Goal: Transaction & Acquisition: Purchase product/service

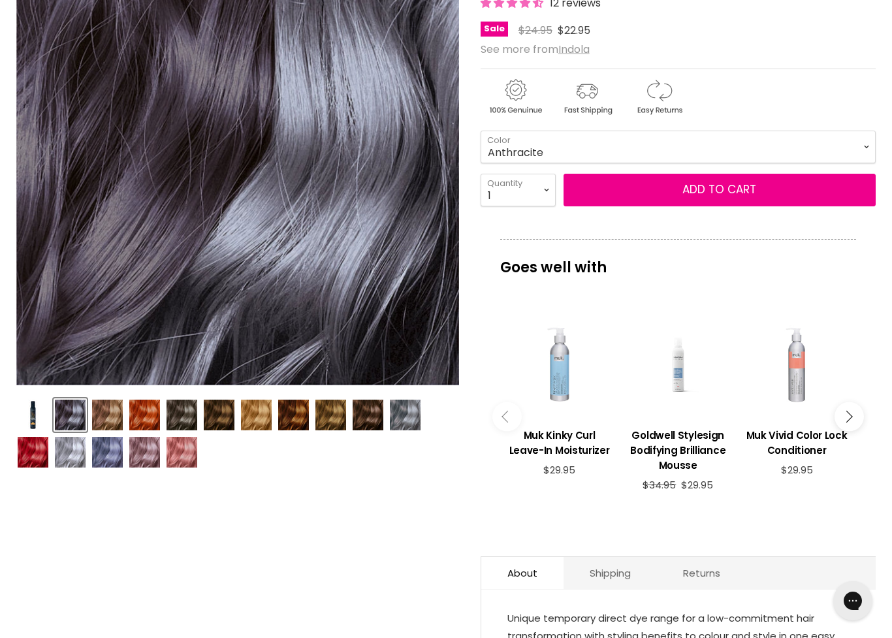
click at [415, 424] on img "Product thumbnails" at bounding box center [405, 414] width 31 height 31
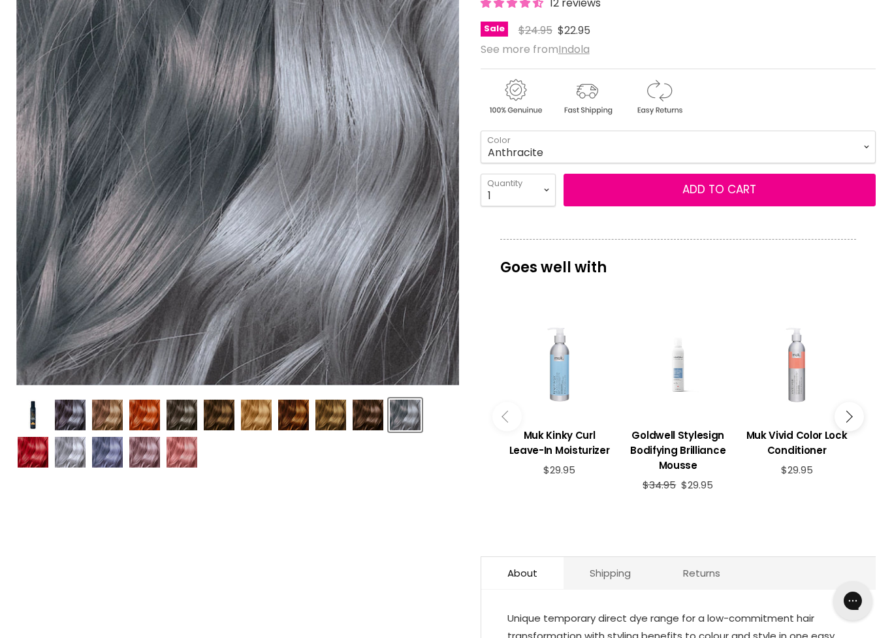
click at [73, 418] on img "Product thumbnails" at bounding box center [70, 414] width 31 height 31
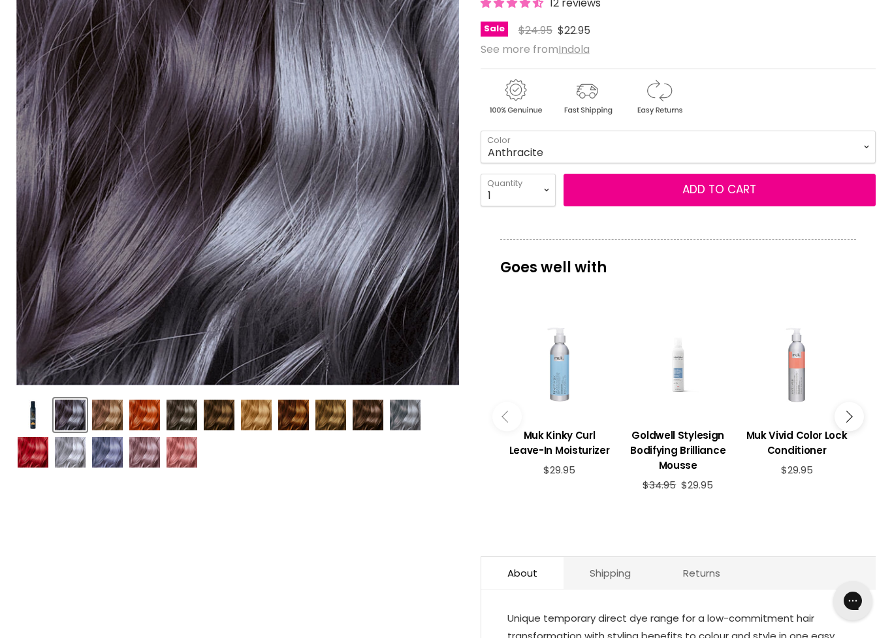
click at [413, 422] on img "Product thumbnails" at bounding box center [405, 414] width 31 height 31
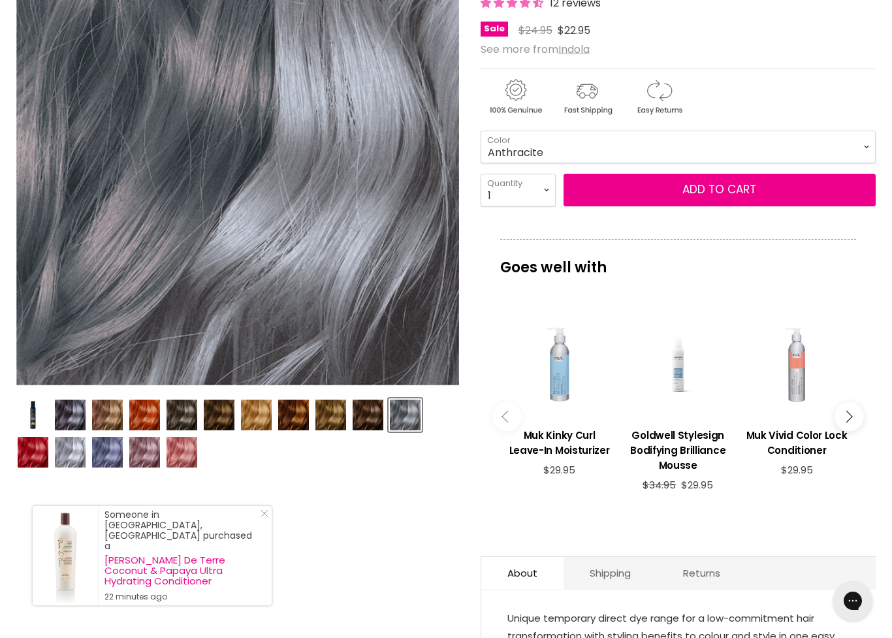
click at [73, 416] on img "Product thumbnails" at bounding box center [70, 414] width 31 height 31
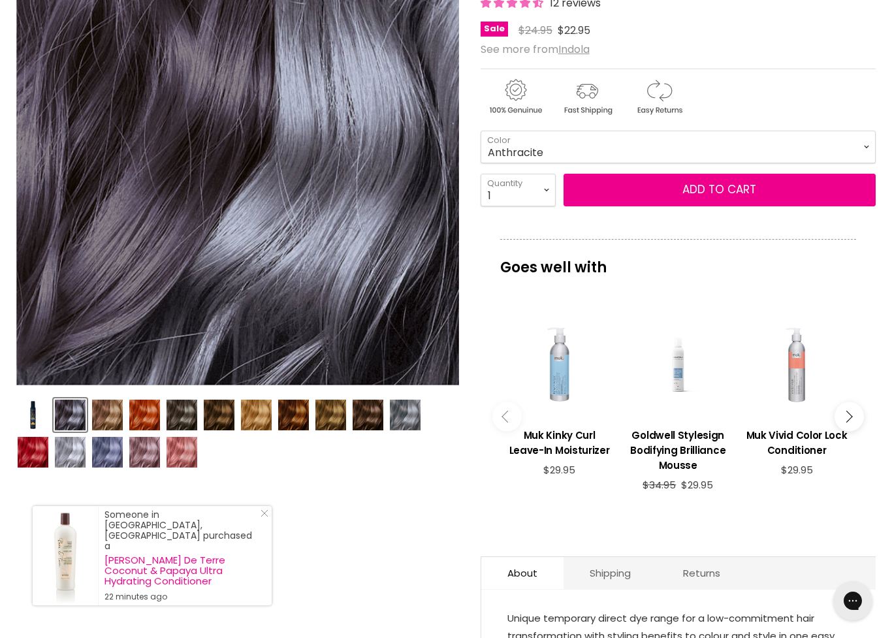
click at [415, 422] on img "Product thumbnails" at bounding box center [405, 414] width 31 height 31
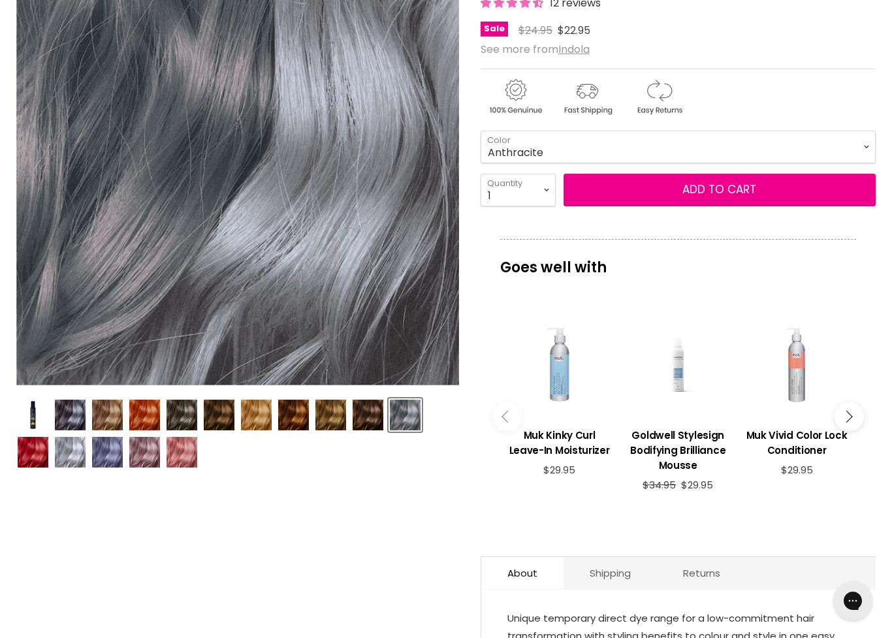
click at [73, 463] on img "Product thumbnails" at bounding box center [70, 452] width 31 height 31
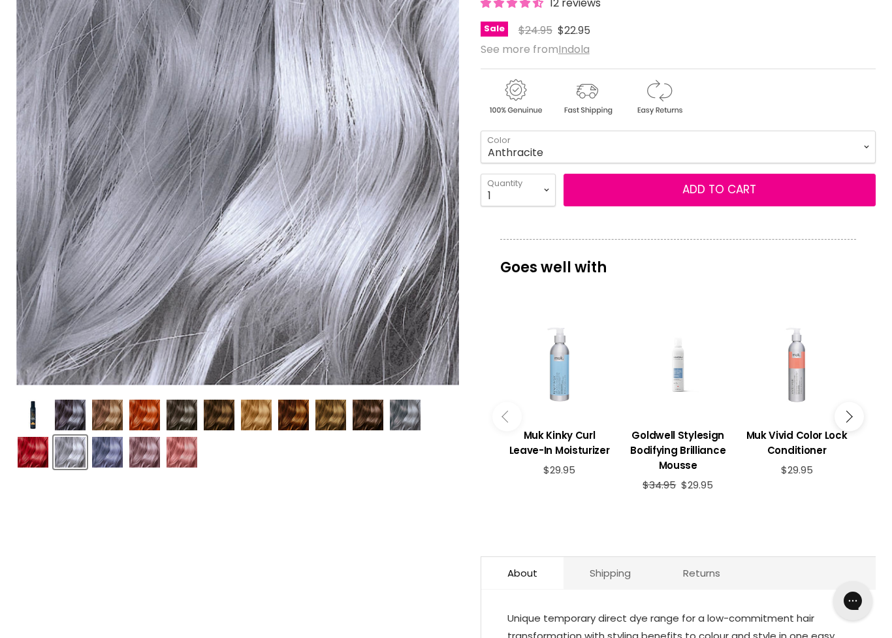
click at [81, 459] on img "Product thumbnails" at bounding box center [70, 452] width 31 height 31
click at [418, 420] on img "Product thumbnails" at bounding box center [405, 414] width 31 height 31
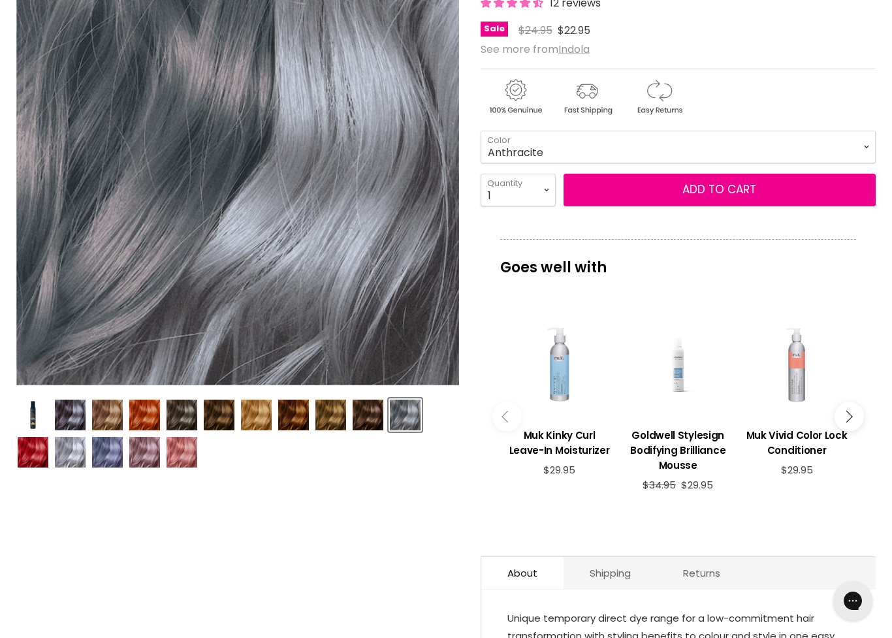
click at [79, 415] on img "Product thumbnails" at bounding box center [70, 414] width 31 height 31
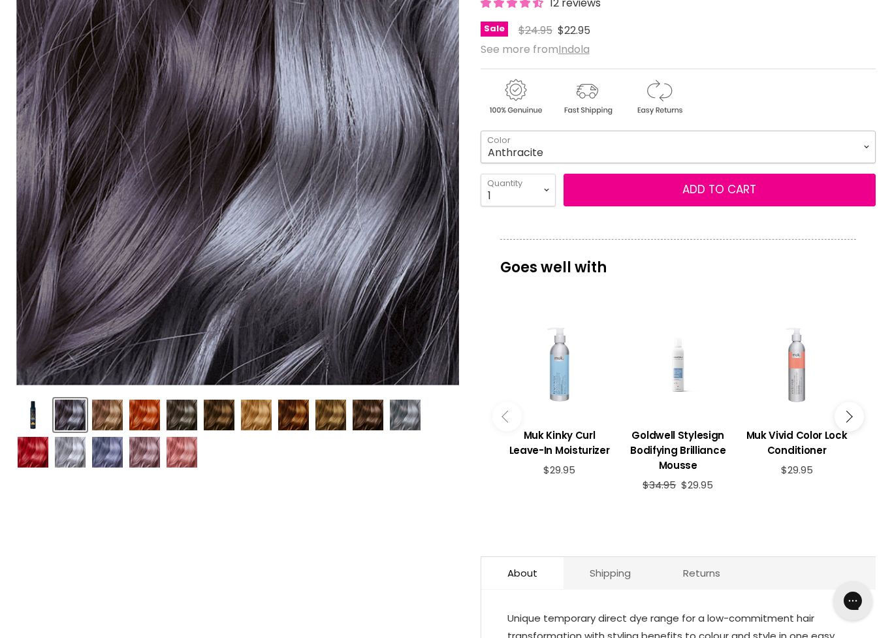
click at [874, 131] on select "Beige Blonde Honey Blonde Medium Blonde Dark Blonde Medium Brown Strawberry Ros…" at bounding box center [677, 147] width 395 height 33
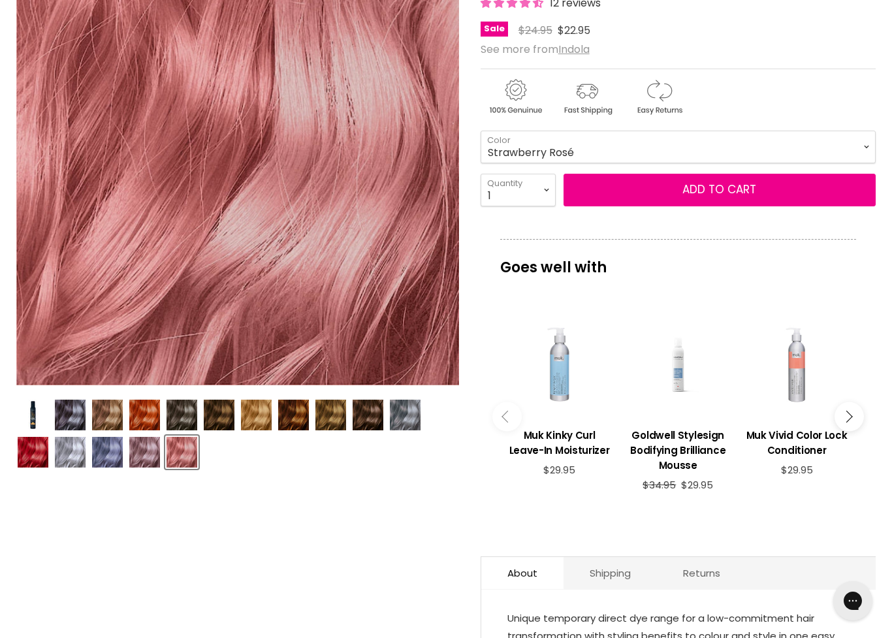
click at [413, 416] on img "Product thumbnails" at bounding box center [405, 414] width 31 height 31
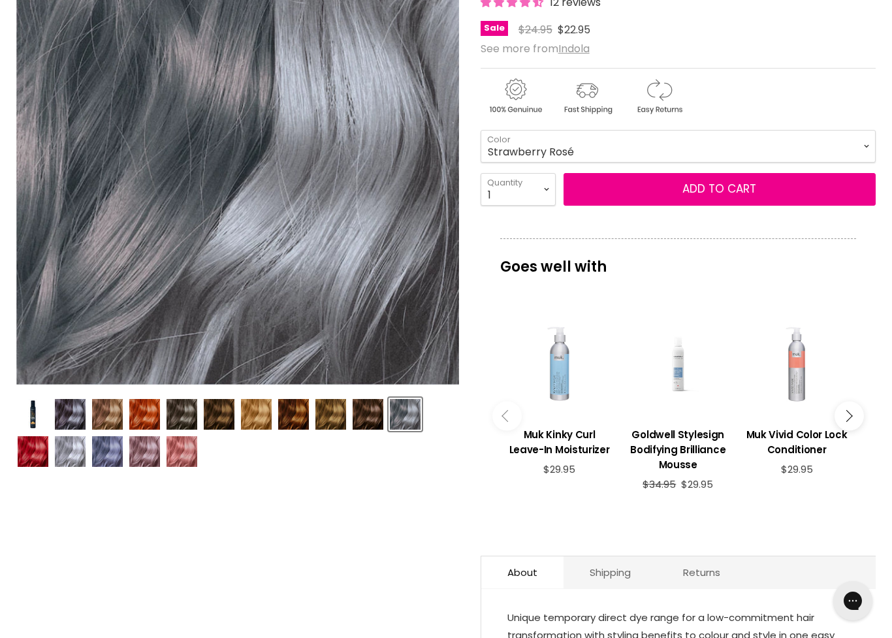
scroll to position [216, 0]
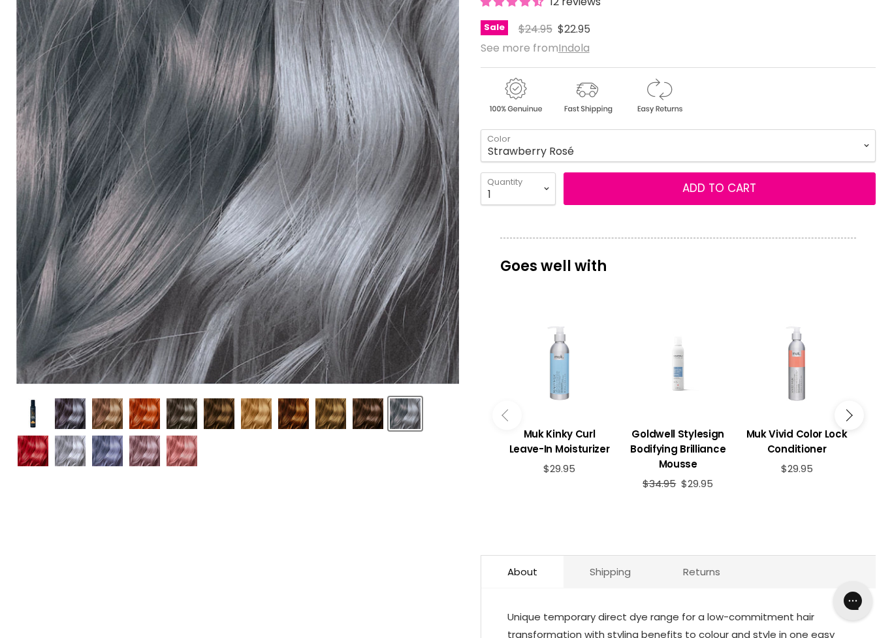
click at [72, 413] on img "Product thumbnails" at bounding box center [70, 413] width 31 height 31
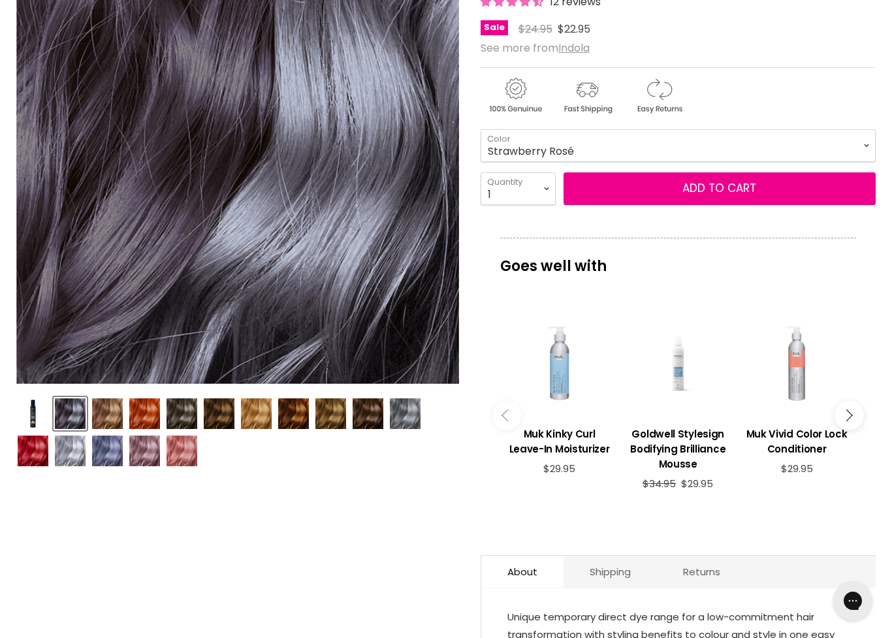
click at [76, 423] on img "Product thumbnails" at bounding box center [70, 413] width 31 height 31
click at [73, 417] on img "Product thumbnails" at bounding box center [70, 413] width 31 height 31
click at [70, 406] on img "Product thumbnails" at bounding box center [70, 413] width 31 height 31
click at [417, 421] on img "Product thumbnails" at bounding box center [405, 413] width 31 height 31
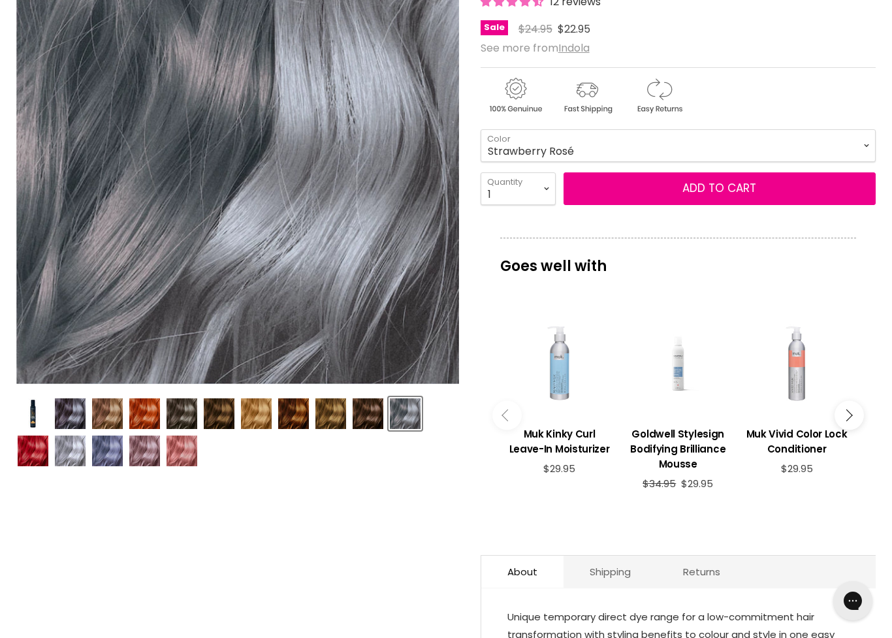
click at [409, 418] on img "Product thumbnails" at bounding box center [405, 413] width 31 height 31
click at [875, 140] on select "Beige Blonde Honey Blonde Medium Blonde Dark Blonde Medium Brown Strawberry Ros…" at bounding box center [677, 145] width 395 height 33
click at [871, 143] on select "Beige Blonde Honey Blonde Medium Blonde Dark Blonde Medium Brown Strawberry Ros…" at bounding box center [677, 145] width 395 height 33
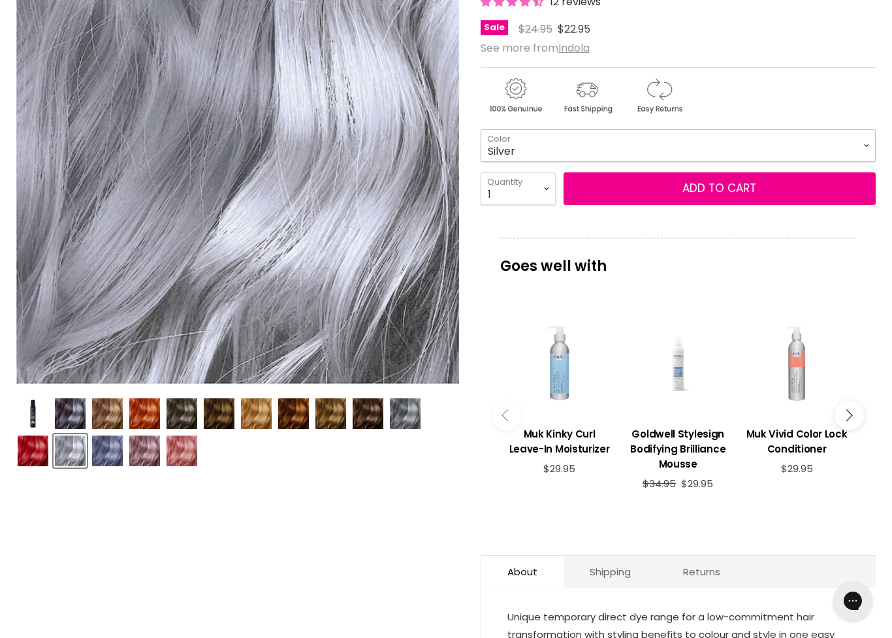
click at [869, 148] on select "Beige Blonde Honey Blonde Medium Blonde Dark Blonde Medium Brown Strawberry Ros…" at bounding box center [677, 145] width 395 height 33
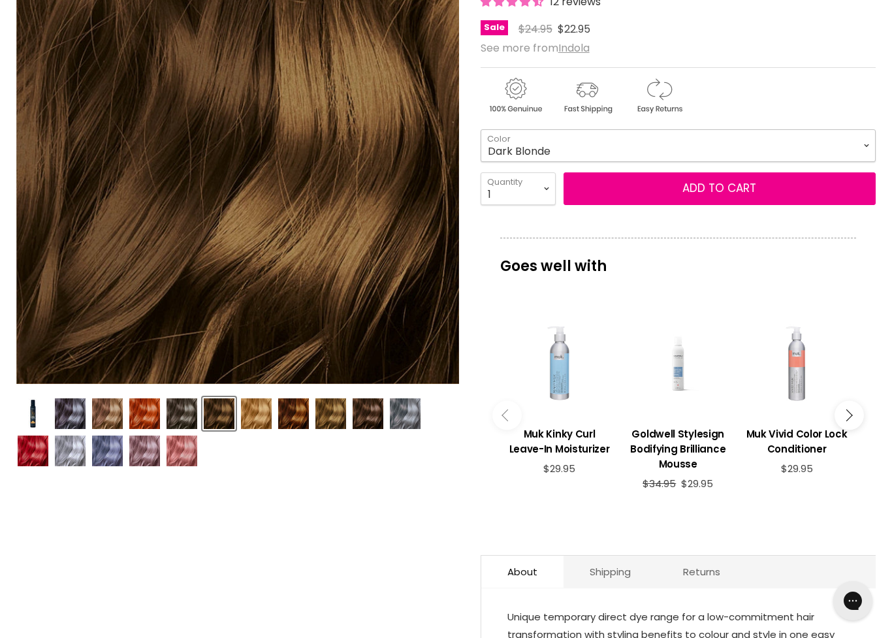
click at [874, 136] on select "Beige Blonde Honey Blonde Medium Blonde Dark Blonde Medium Brown Strawberry Ros…" at bounding box center [677, 145] width 395 height 33
select select "Silver Lavender"
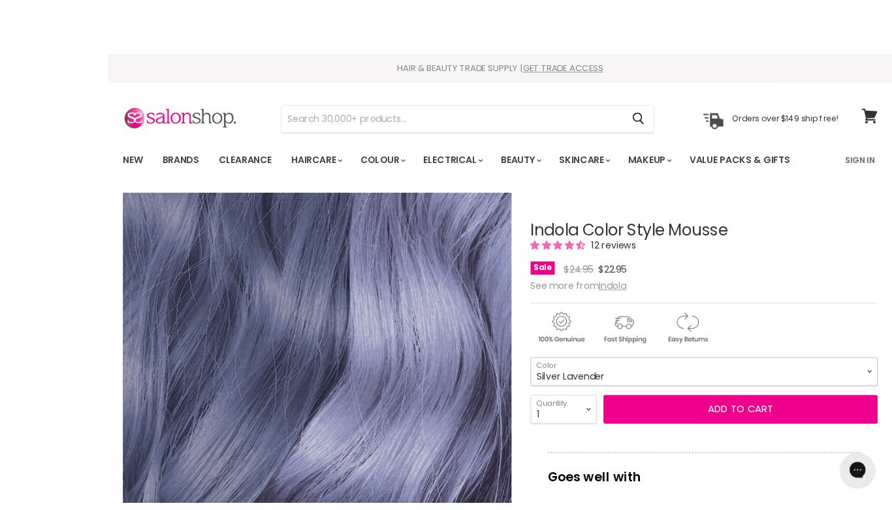
scroll to position [138, 0]
